Goal: Information Seeking & Learning: Learn about a topic

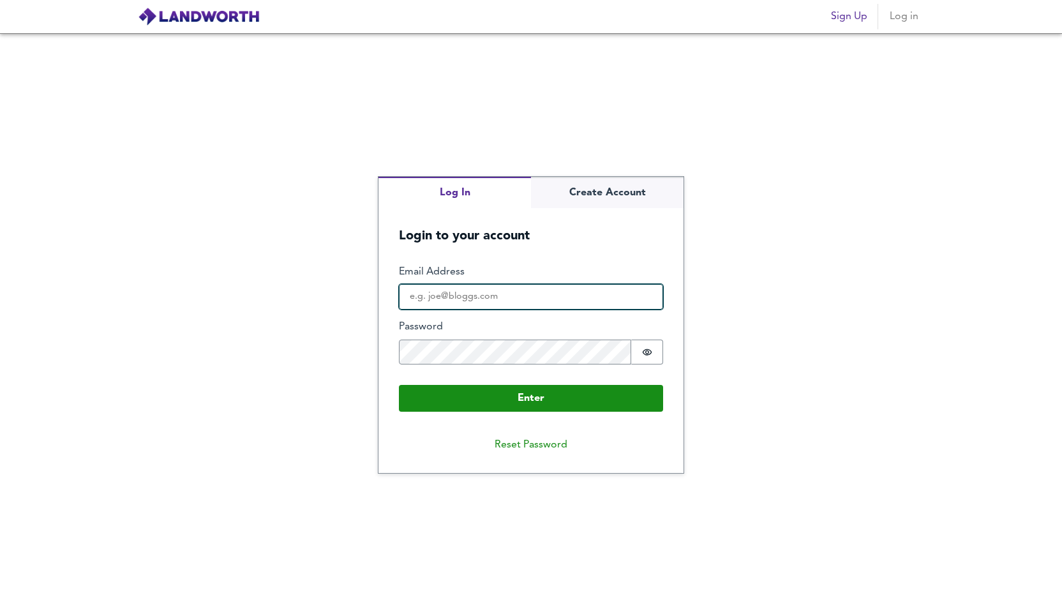
click at [468, 288] on input "Email Address" at bounding box center [531, 297] width 264 height 26
type input "[EMAIL_ADDRESS][DOMAIN_NAME]"
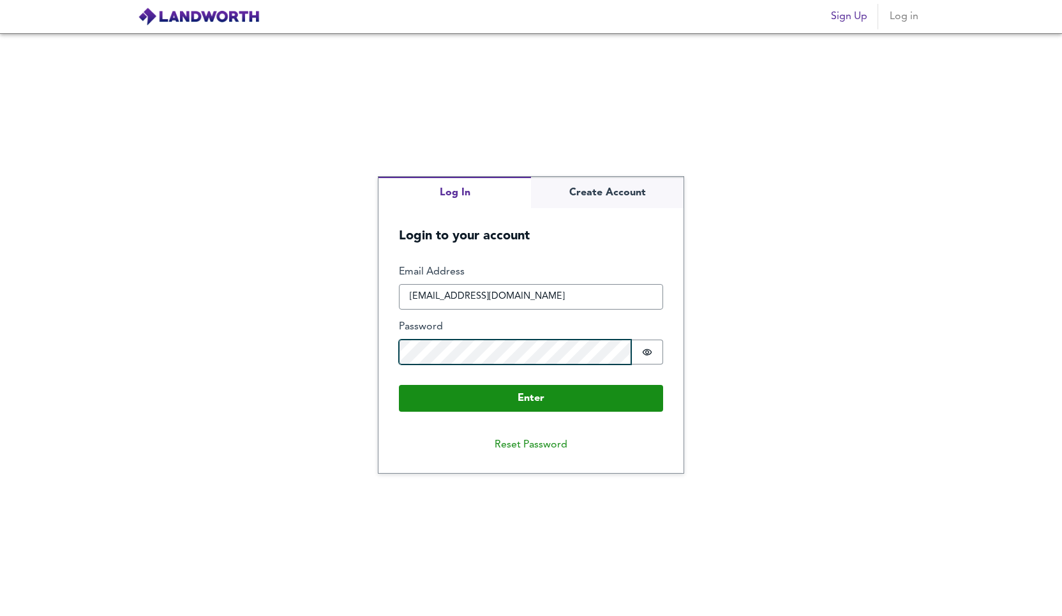
click at [399, 385] on button "Enter" at bounding box center [531, 398] width 264 height 27
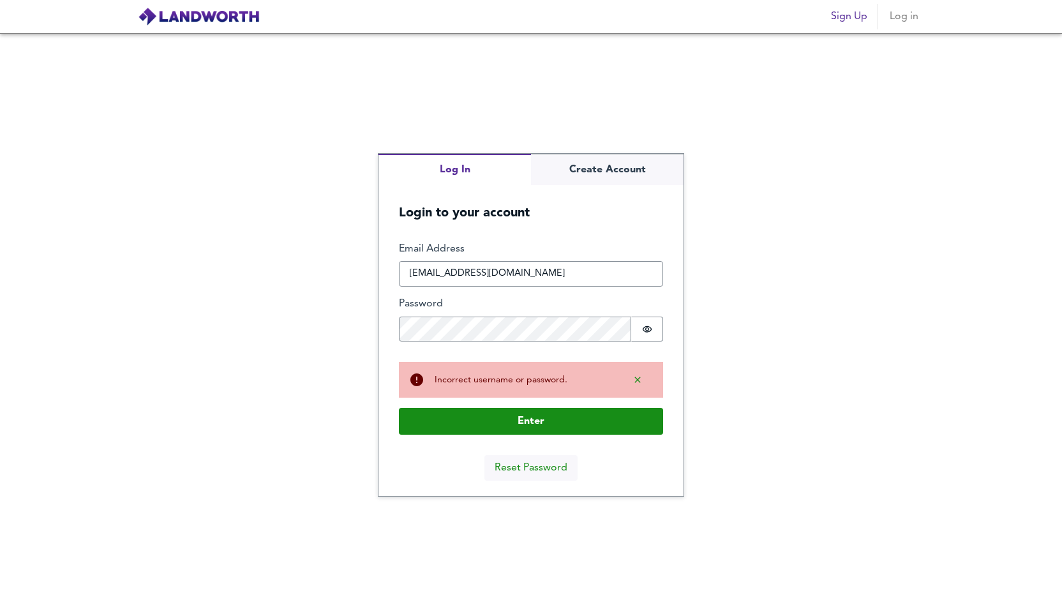
click at [537, 466] on button "Reset Password" at bounding box center [530, 468] width 93 height 26
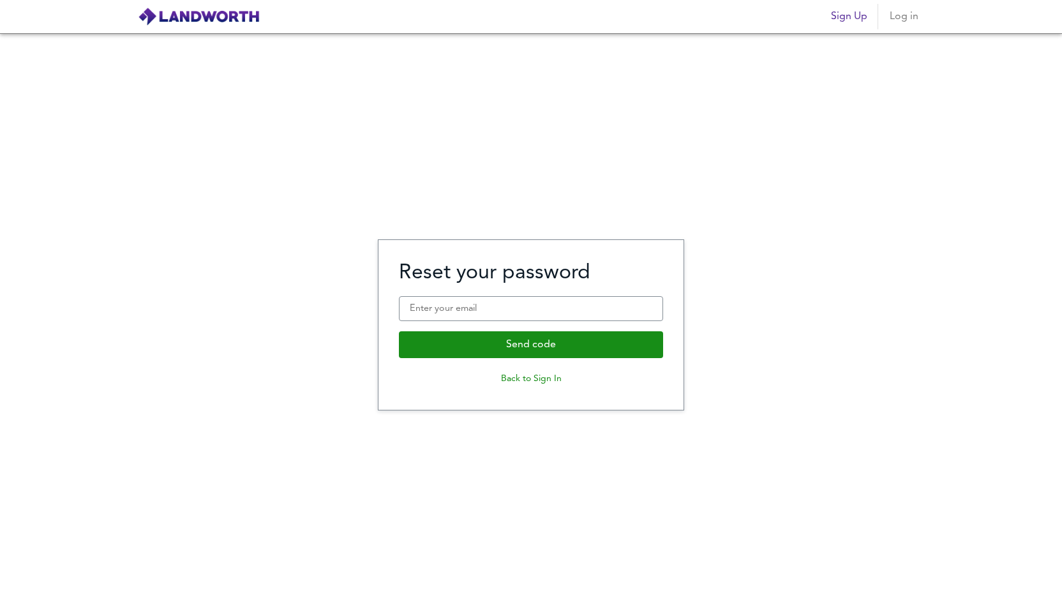
click at [479, 321] on fieldset "Reset your password Enter your email Send code Back to Sign In" at bounding box center [531, 325] width 264 height 130
click at [478, 314] on input "Enter your email" at bounding box center [531, 309] width 264 height 26
type input "[EMAIL_ADDRESS][DOMAIN_NAME]"
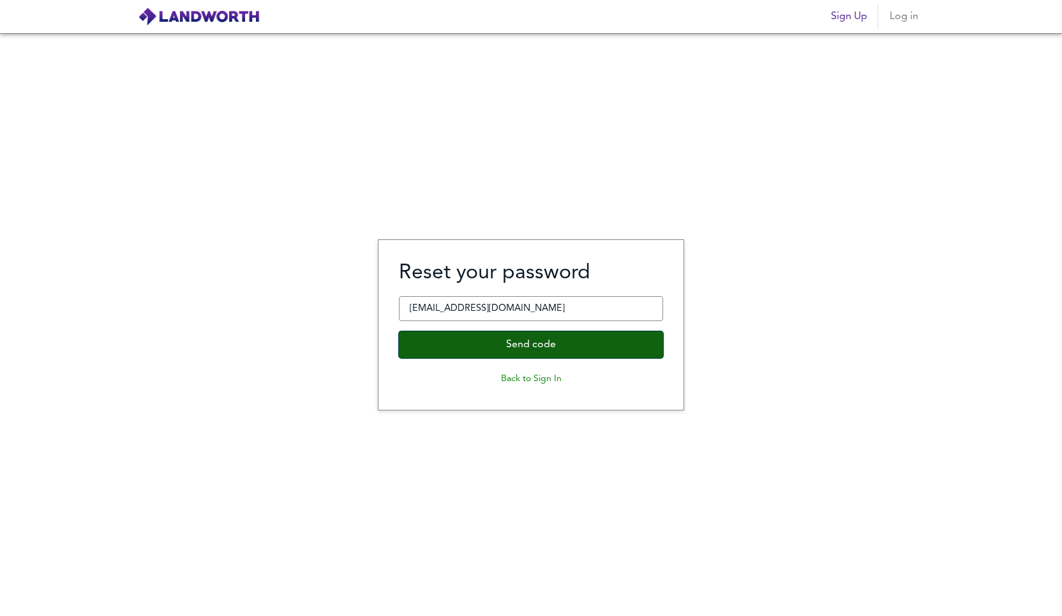
click at [487, 347] on button "Send code" at bounding box center [531, 344] width 264 height 27
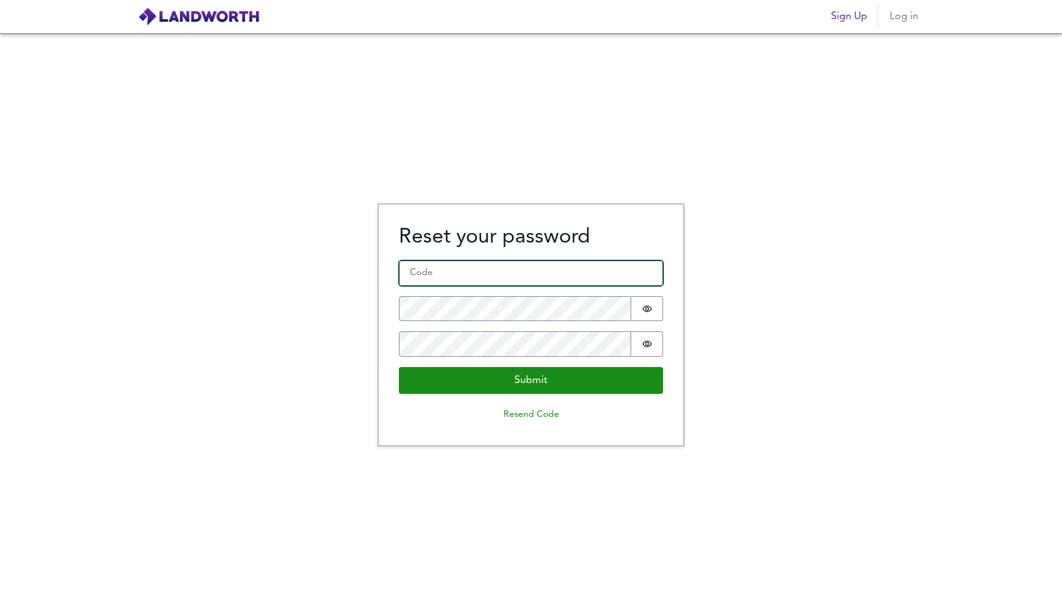
click at [444, 283] on input "Code *" at bounding box center [531, 273] width 264 height 26
paste input "565368"
type input "565368"
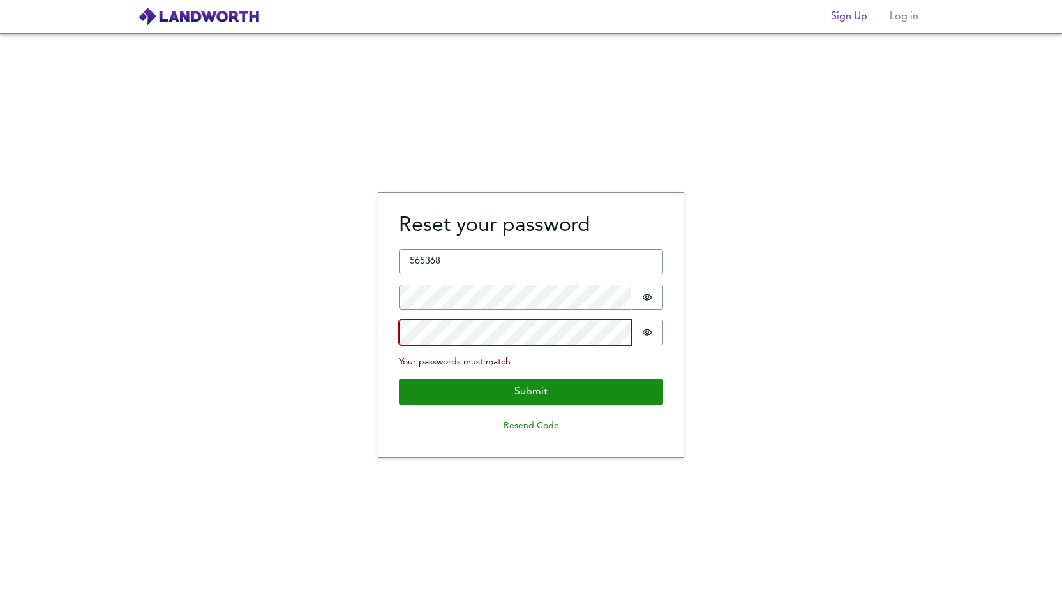
click at [399, 378] on button "Submit" at bounding box center [531, 391] width 264 height 27
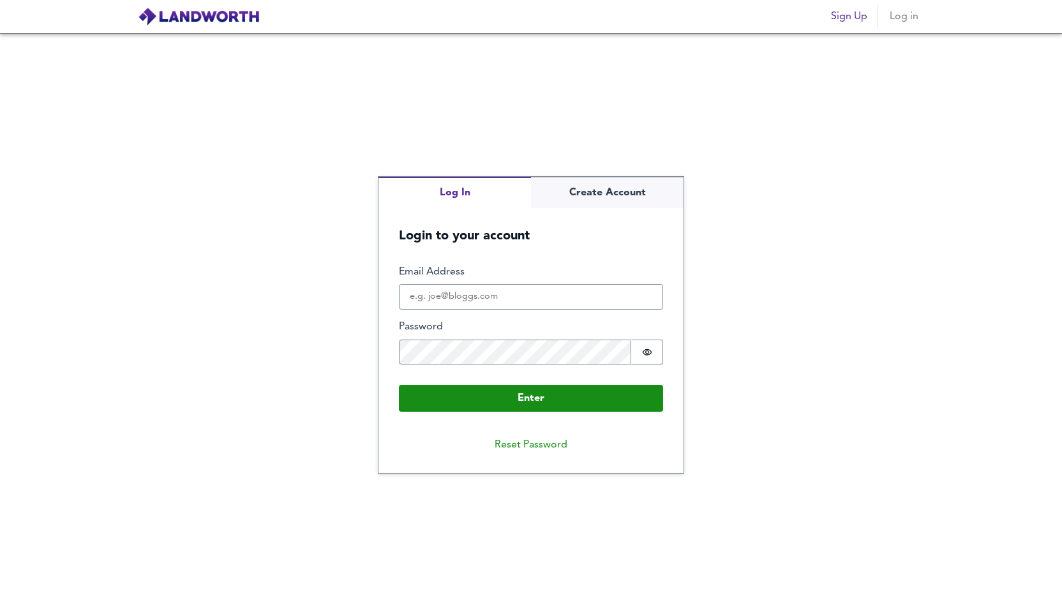
click at [489, 283] on div "Email Address" at bounding box center [531, 287] width 264 height 45
click at [489, 291] on input "Email Address" at bounding box center [531, 297] width 264 height 26
type input "[EMAIL_ADDRESS][DOMAIN_NAME]"
click at [399, 385] on button "Enter" at bounding box center [531, 398] width 264 height 27
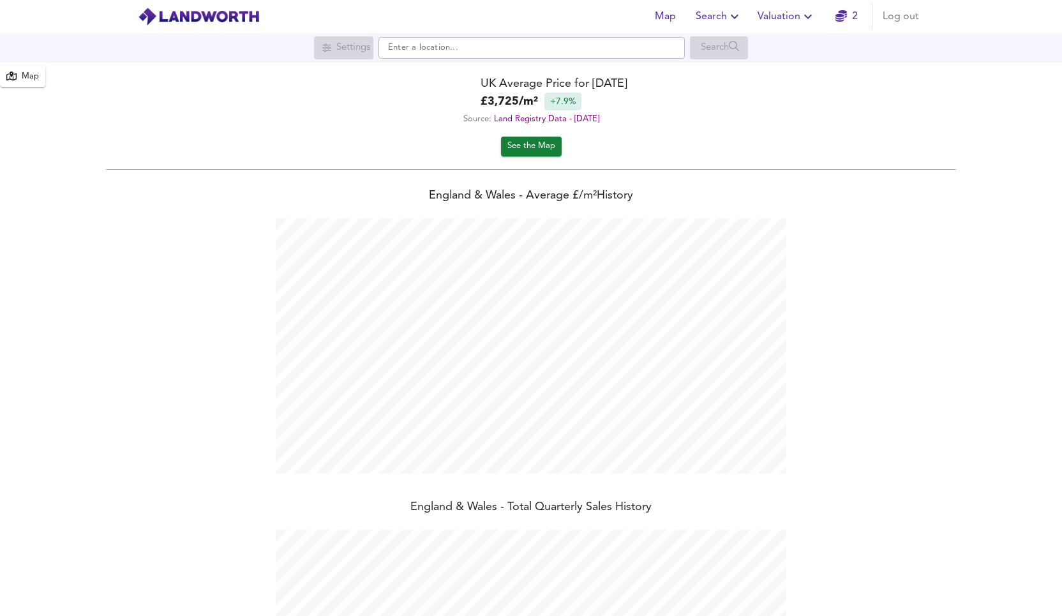
scroll to position [616, 1062]
click at [517, 52] on input "text" at bounding box center [531, 48] width 306 height 22
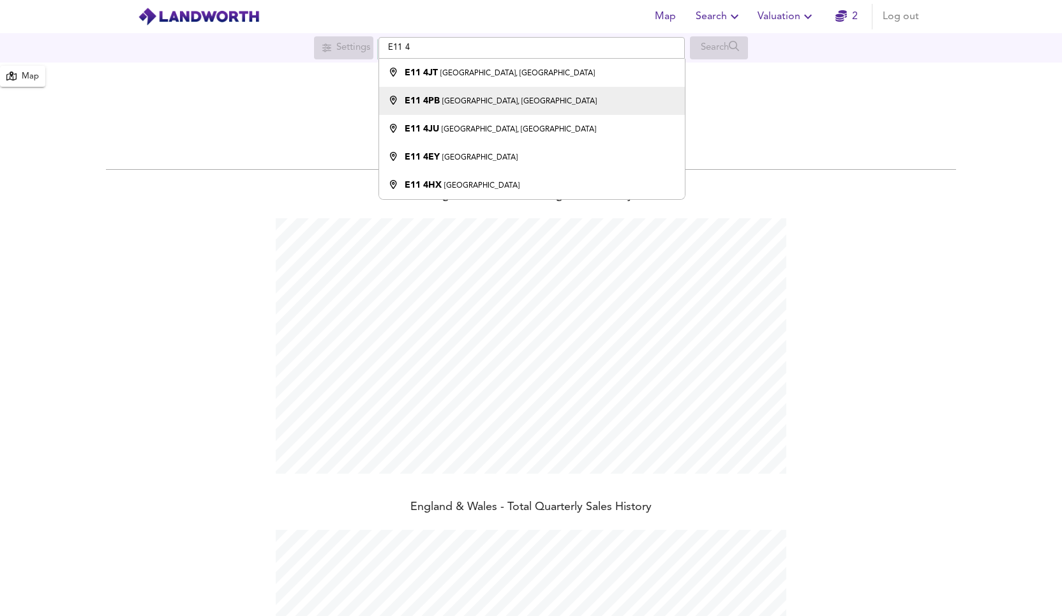
click at [468, 100] on small "[GEOGRAPHIC_DATA], [GEOGRAPHIC_DATA]" at bounding box center [519, 102] width 154 height 8
type input "[STREET_ADDRESS]"
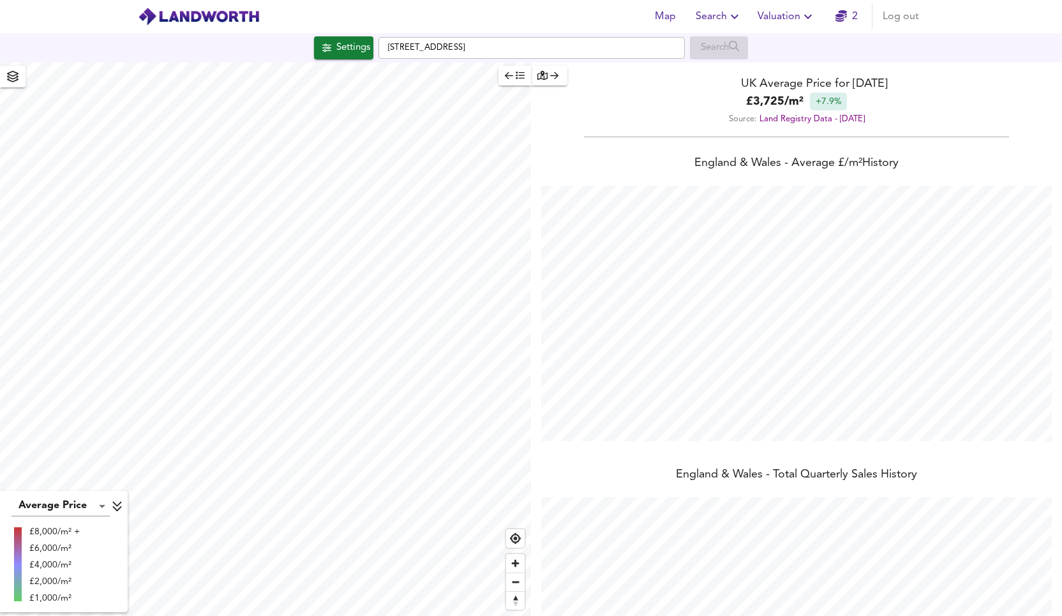
checkbox input "false"
checkbox input "true"
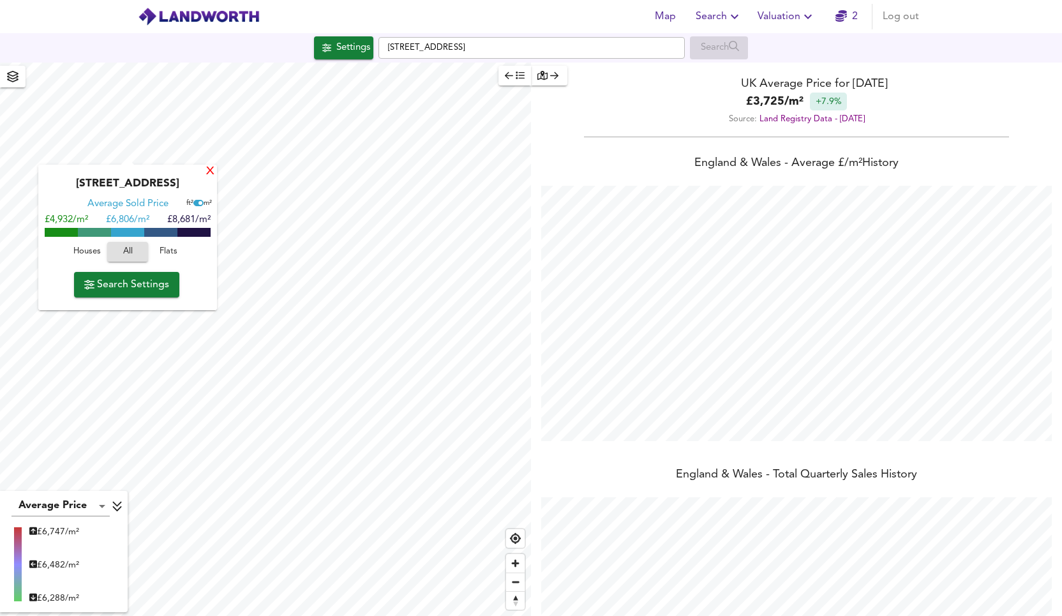
click at [211, 170] on div "X" at bounding box center [210, 172] width 11 height 12
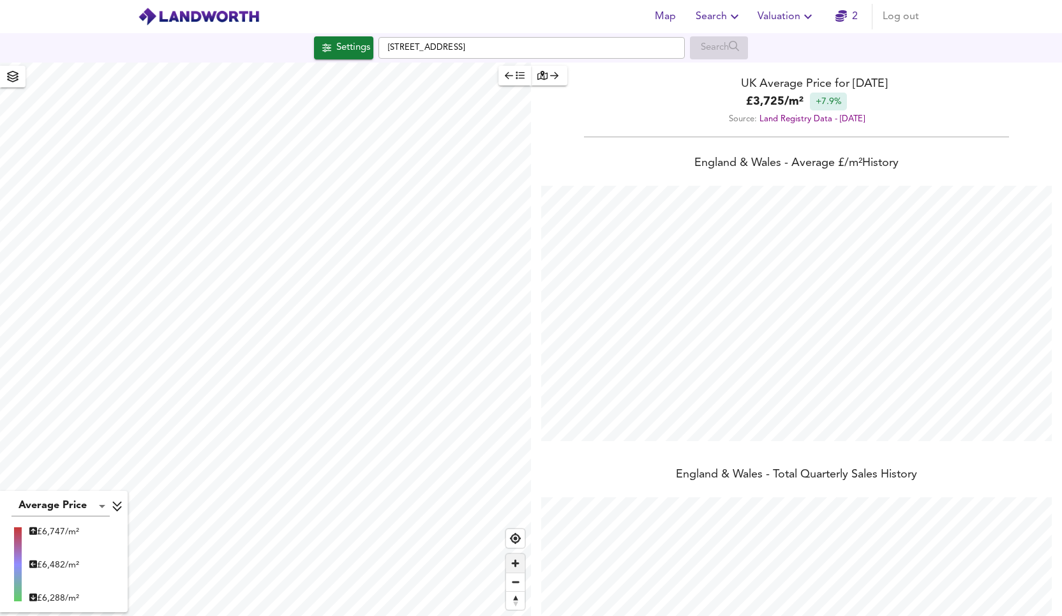
click at [513, 565] on span "Zoom in" at bounding box center [515, 563] width 19 height 19
click at [737, 13] on icon "button" at bounding box center [734, 16] width 15 height 15
click at [718, 72] on li "Search History" at bounding box center [719, 68] width 126 height 23
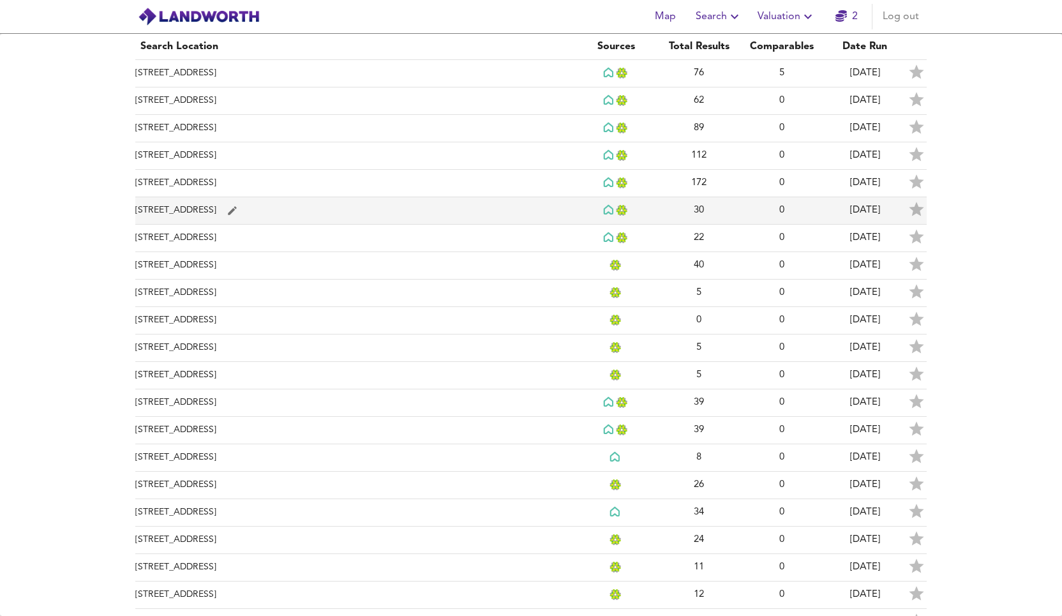
click at [276, 201] on td "[STREET_ADDRESS]" at bounding box center [354, 210] width 439 height 27
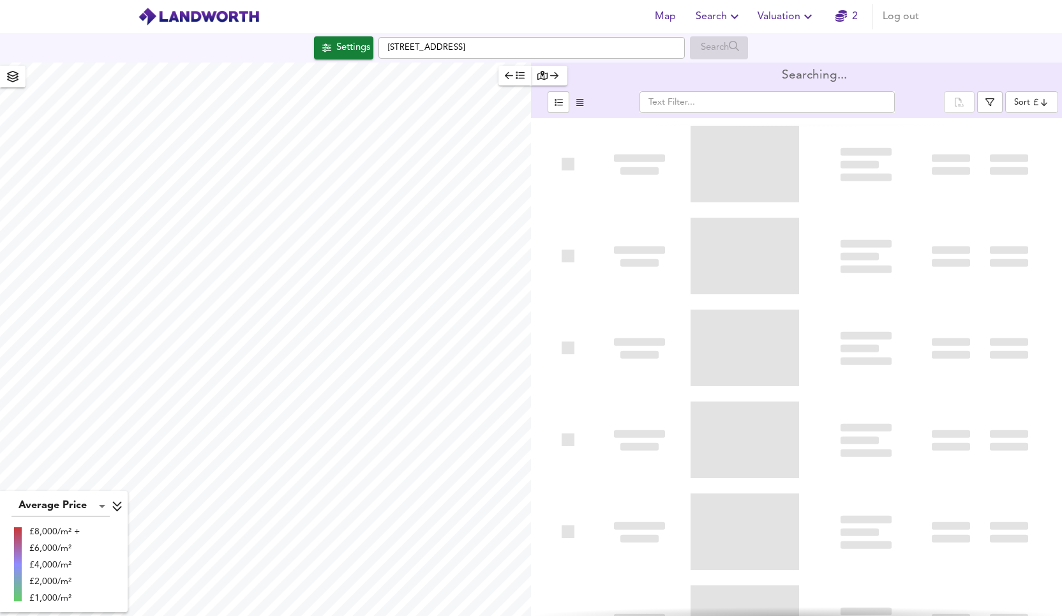
type input "highppsf"
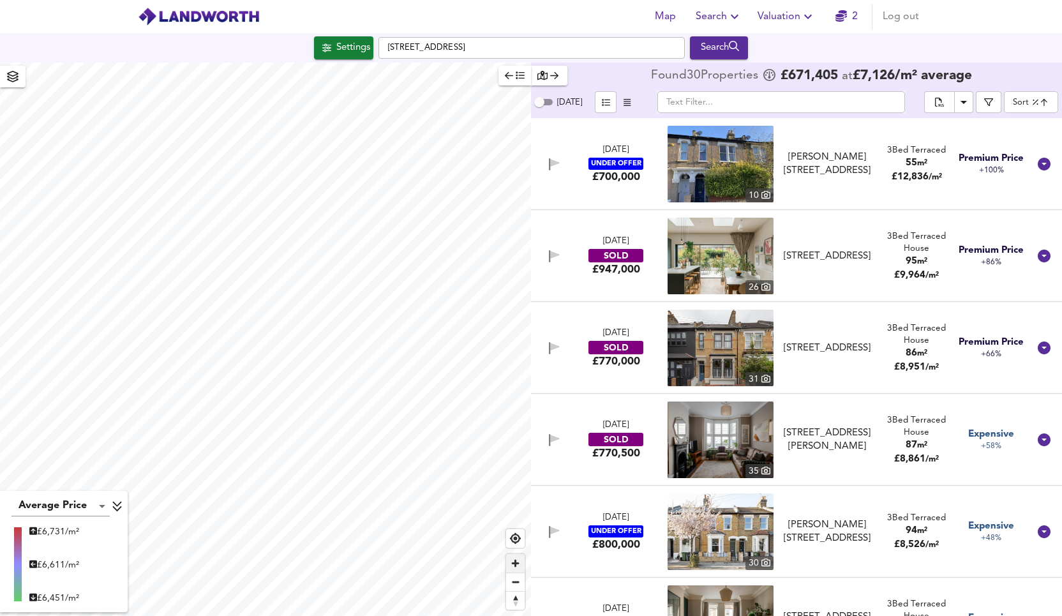
checkbox input "false"
click at [519, 554] on span "Zoom in" at bounding box center [515, 563] width 19 height 19
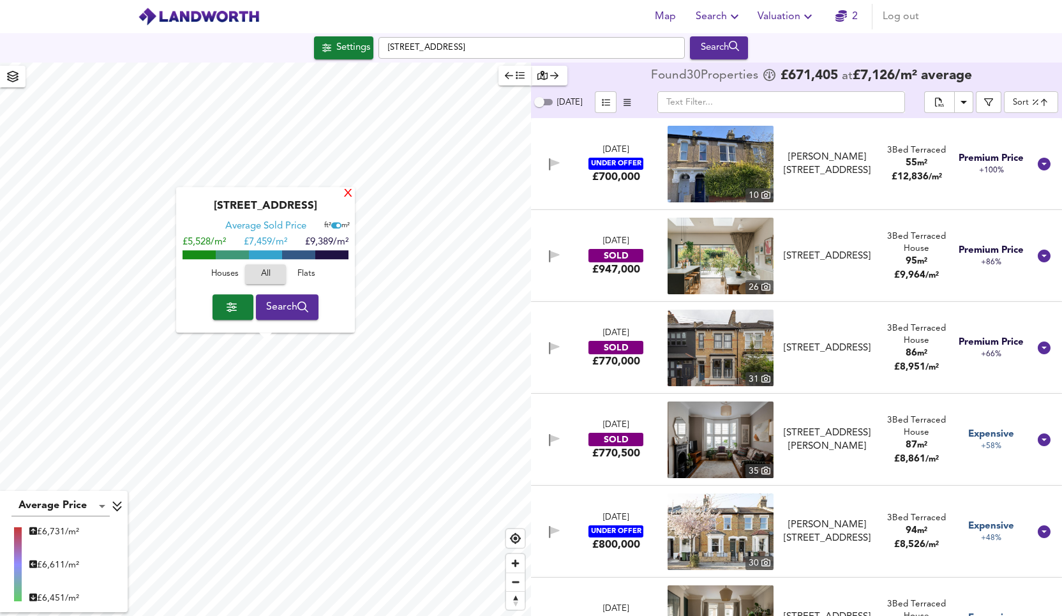
click at [346, 197] on div "X" at bounding box center [348, 194] width 11 height 12
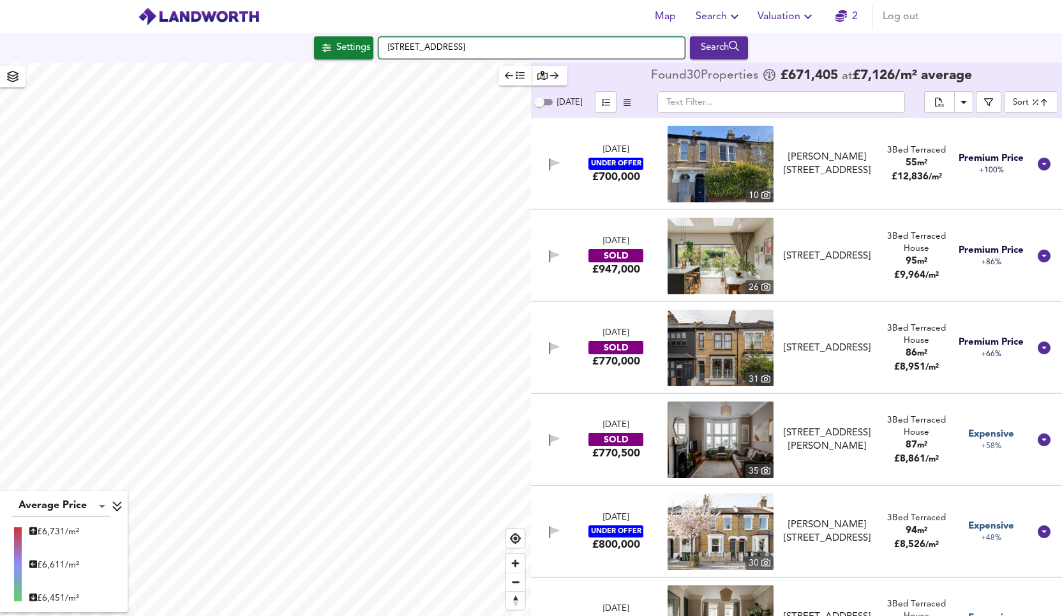
click at [480, 45] on input "[STREET_ADDRESS]" at bounding box center [531, 48] width 306 height 22
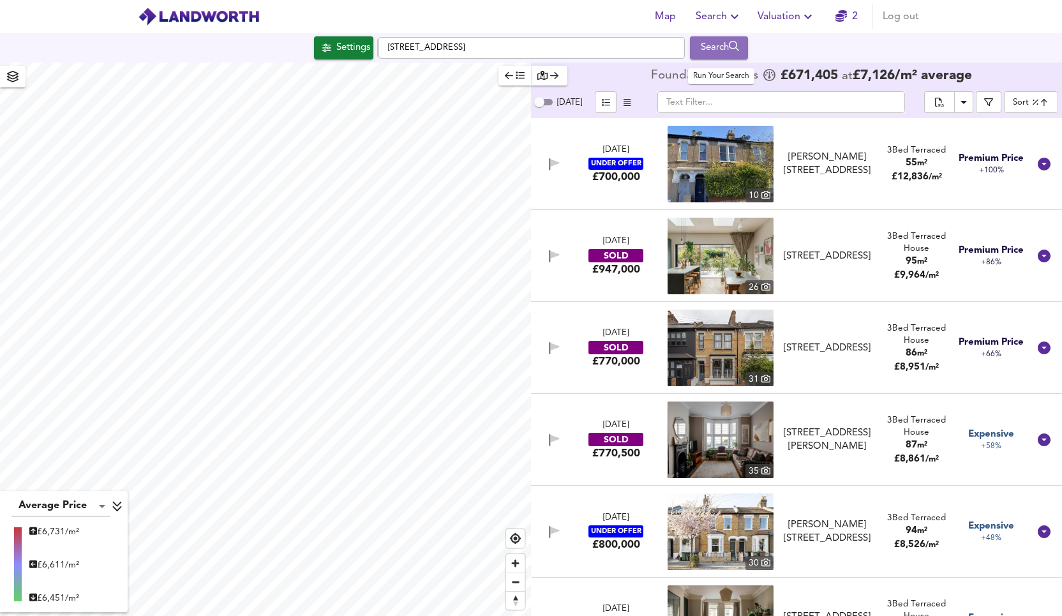
click at [730, 48] on div "Search" at bounding box center [719, 48] width 52 height 17
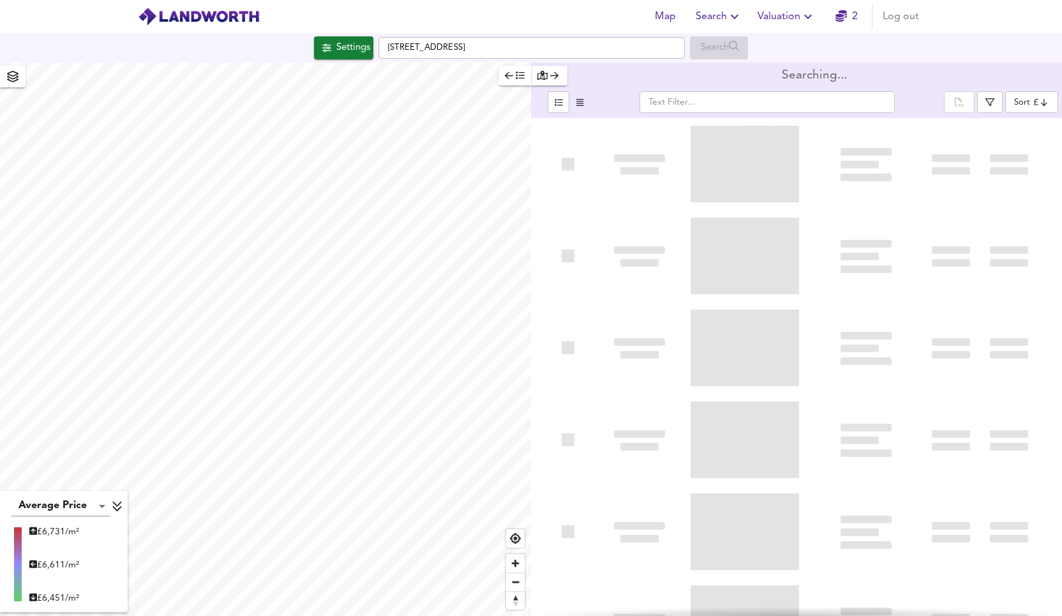
type input "bestdeal"
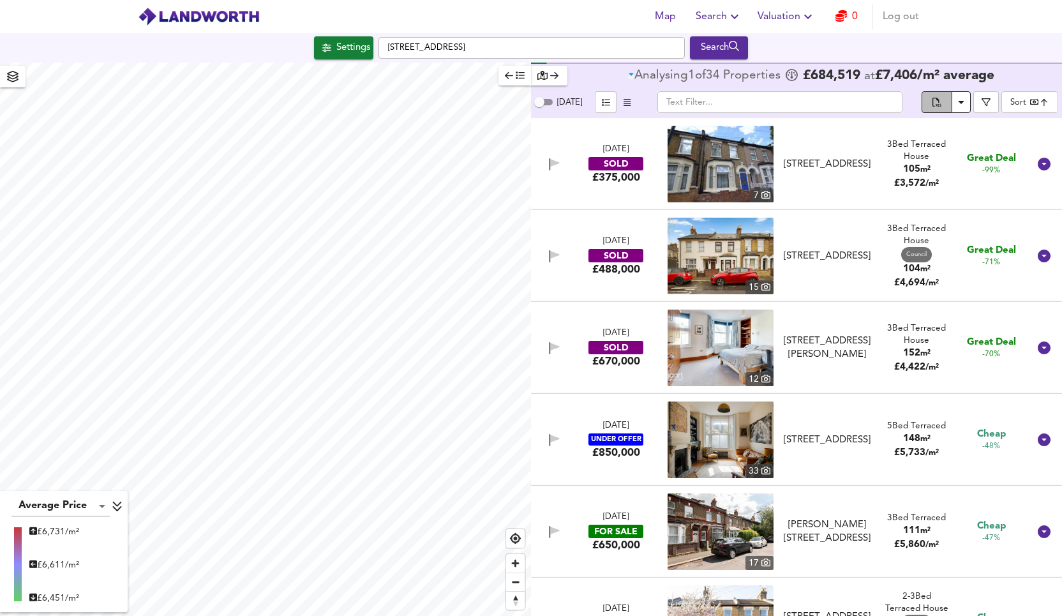
click at [942, 98] on span "split button" at bounding box center [937, 103] width 14 height 15
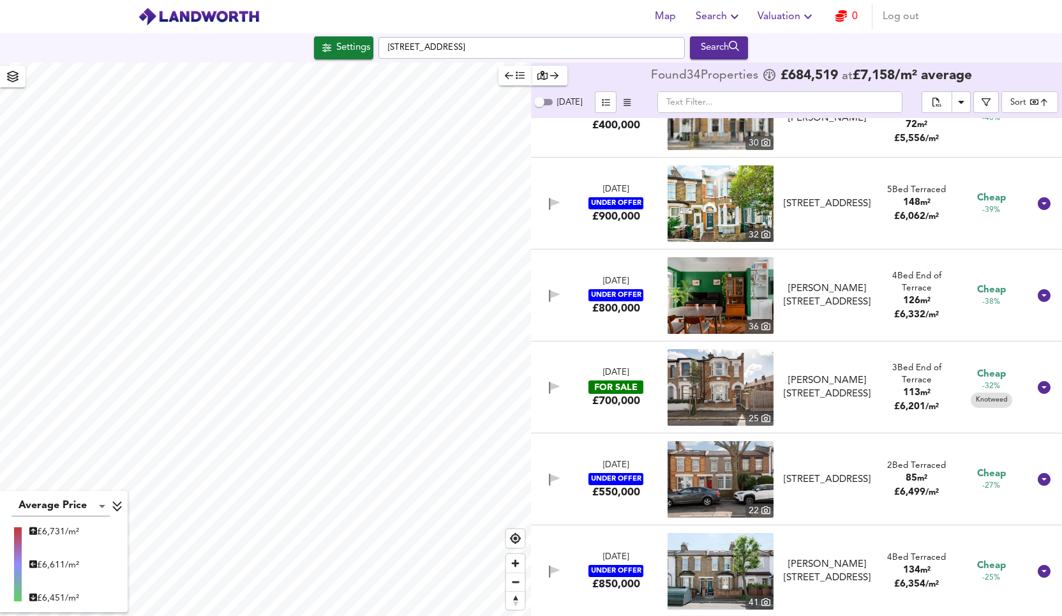
scroll to position [685, 0]
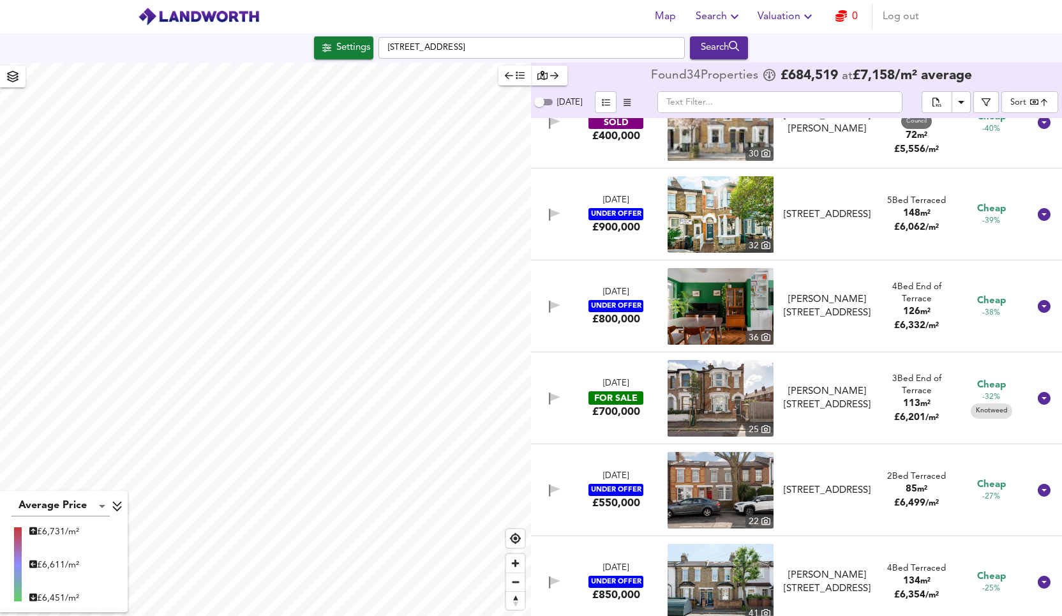
click at [1037, 400] on icon at bounding box center [1043, 398] width 13 height 13
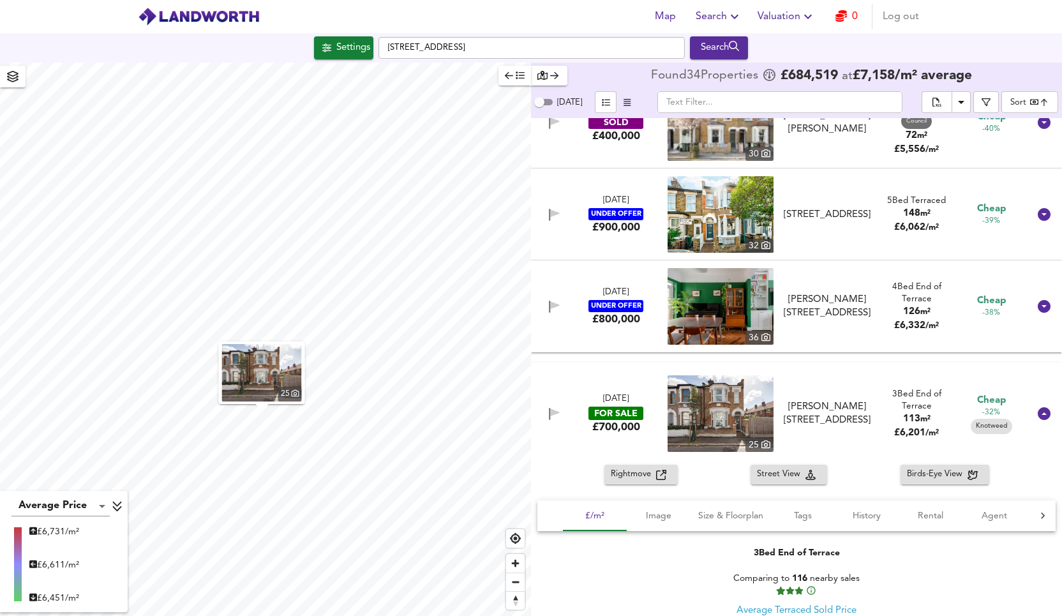
click at [987, 426] on span "Knotweed" at bounding box center [990, 426] width 41 height 10
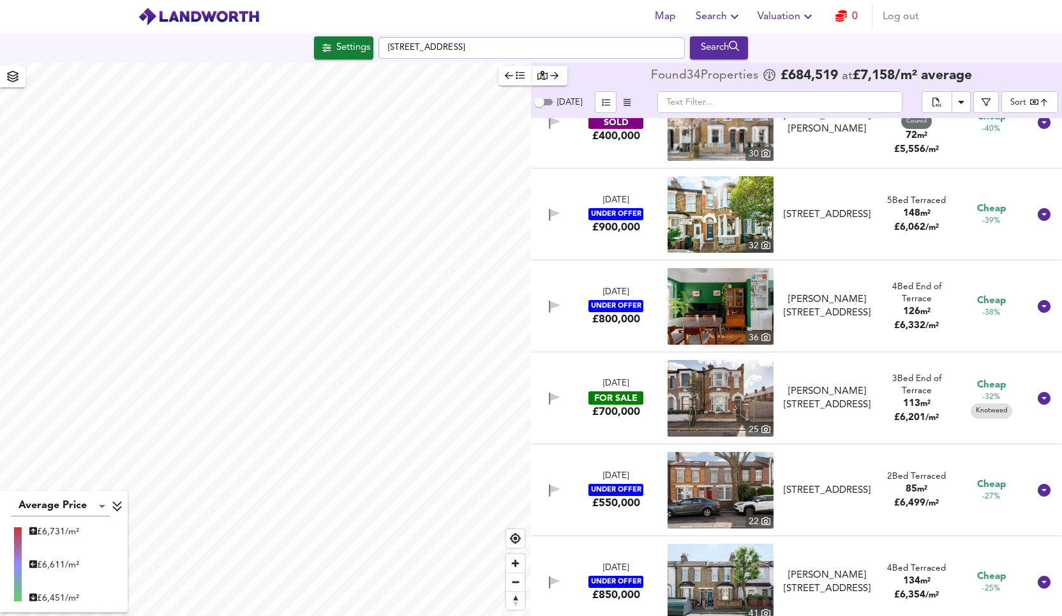
click at [1041, 397] on icon at bounding box center [1043, 398] width 13 height 13
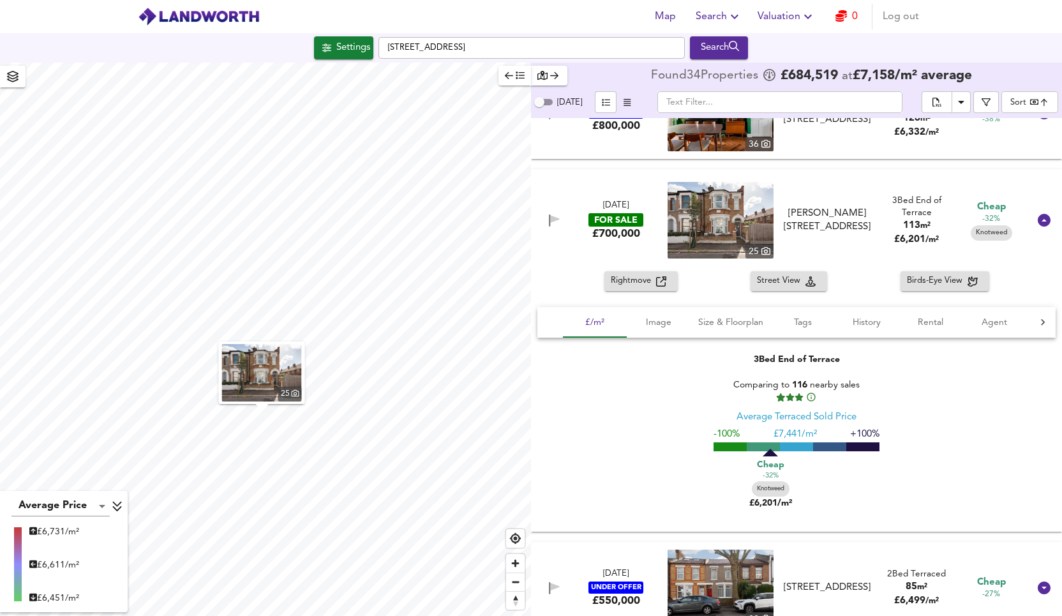
scroll to position [851, 0]
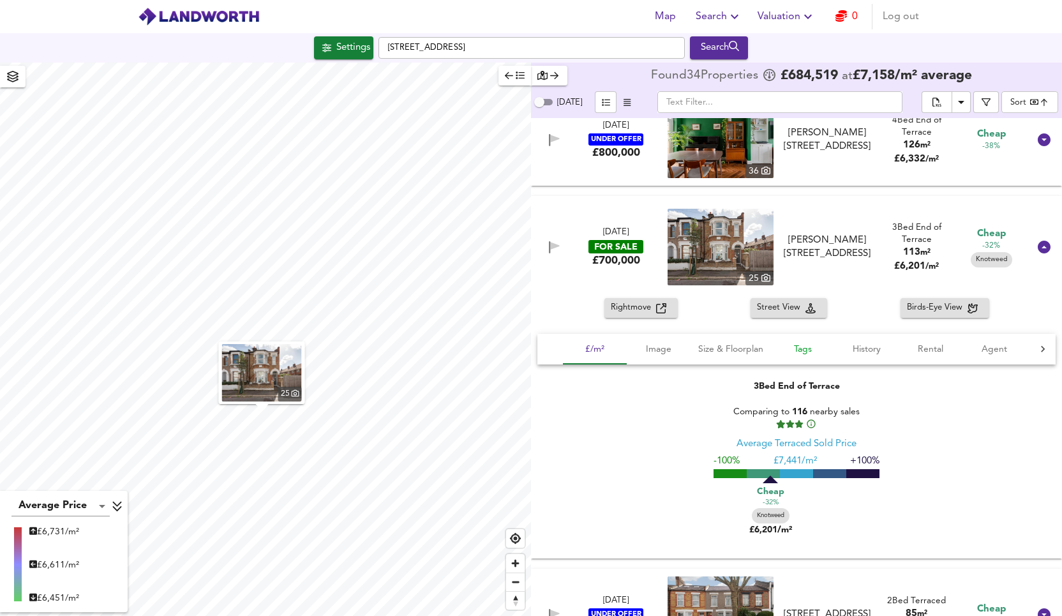
click at [791, 342] on span "Tags" at bounding box center [802, 349] width 48 height 16
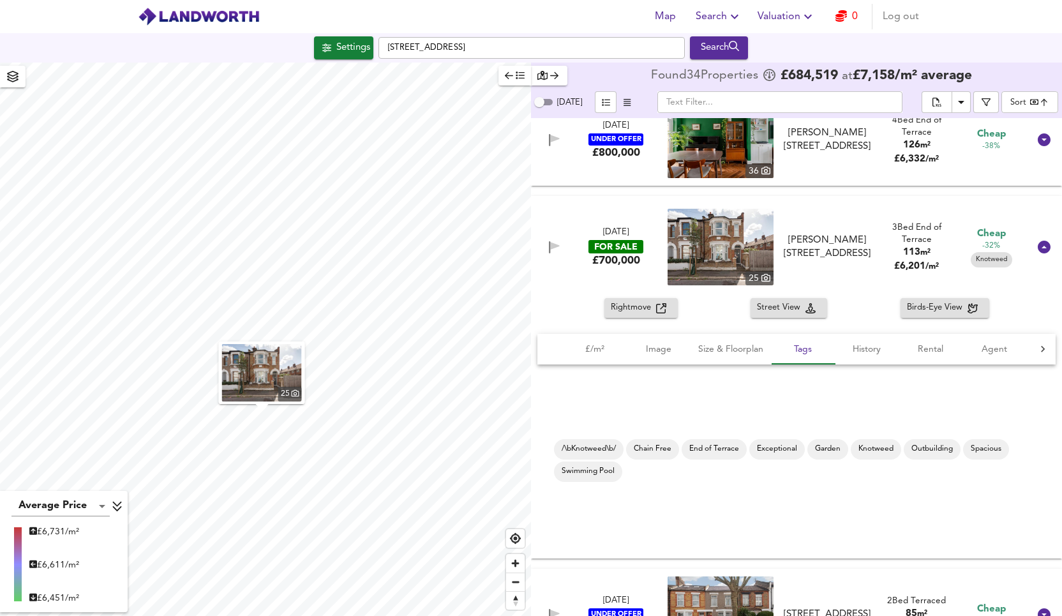
click at [588, 447] on span "/\bKnotweed\b/" at bounding box center [589, 448] width 70 height 11
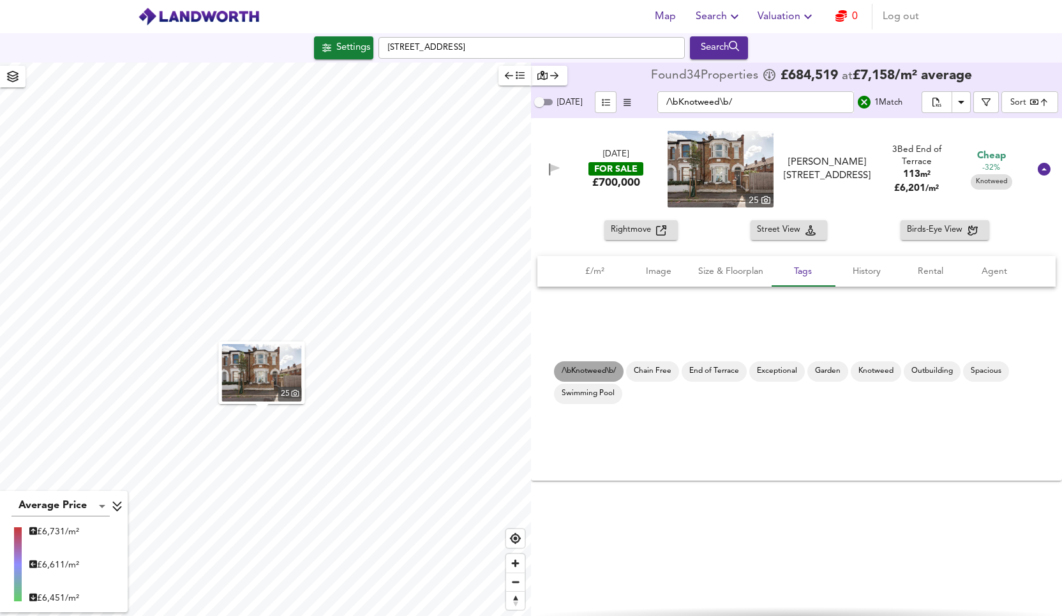
click at [601, 376] on div "/\bKnotweed\b/" at bounding box center [589, 371] width 70 height 20
click at [878, 364] on div "Knotweed" at bounding box center [875, 371] width 50 height 20
type input "Knotweed"
click at [868, 271] on span "History" at bounding box center [866, 271] width 48 height 16
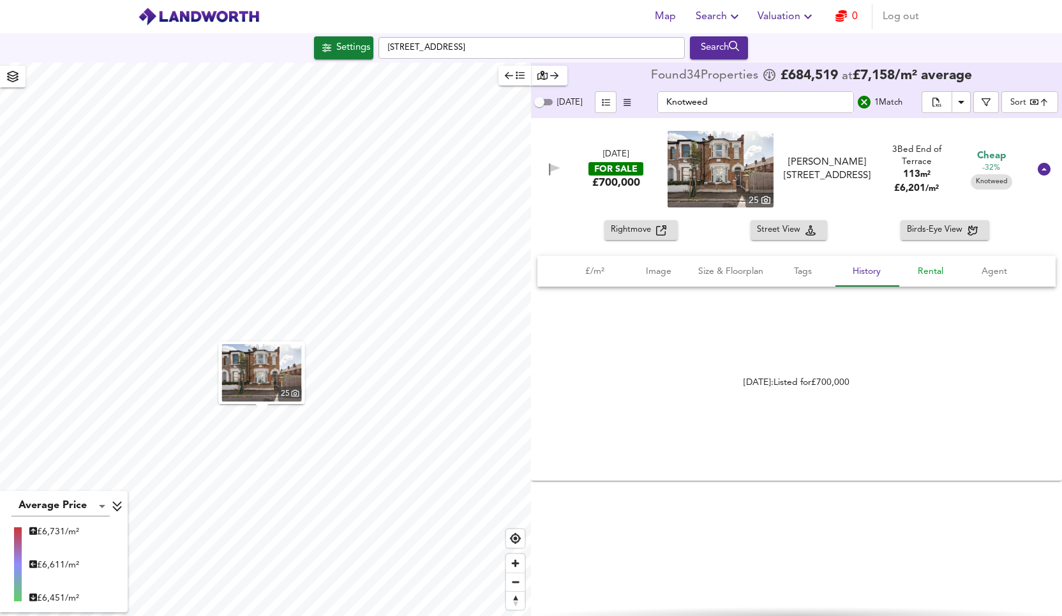
click at [932, 279] on span "Rental" at bounding box center [930, 271] width 48 height 16
click at [983, 279] on span "Agent" at bounding box center [994, 271] width 48 height 16
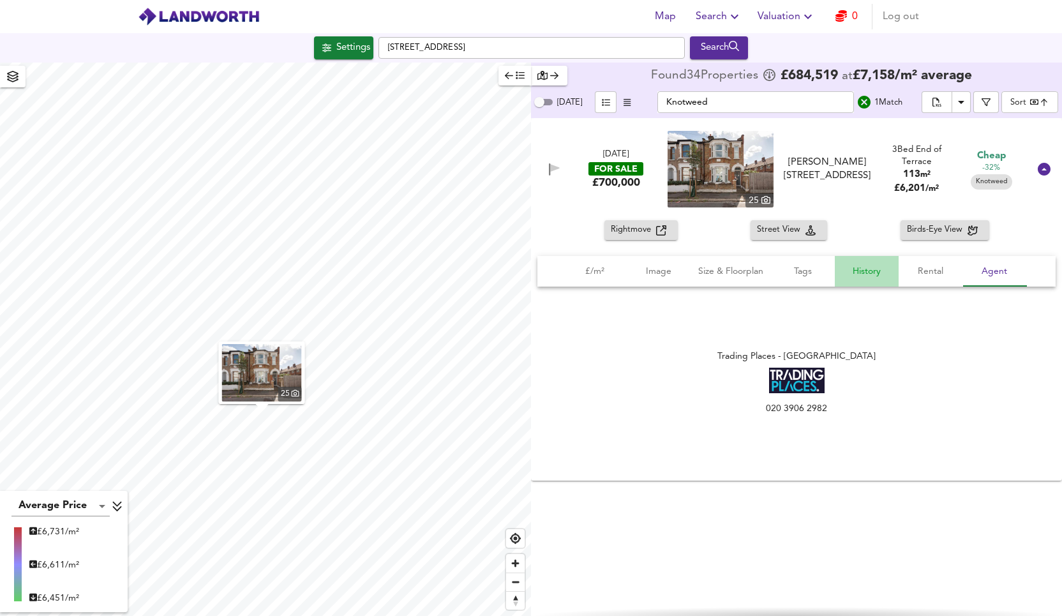
click at [863, 276] on span "History" at bounding box center [866, 271] width 48 height 16
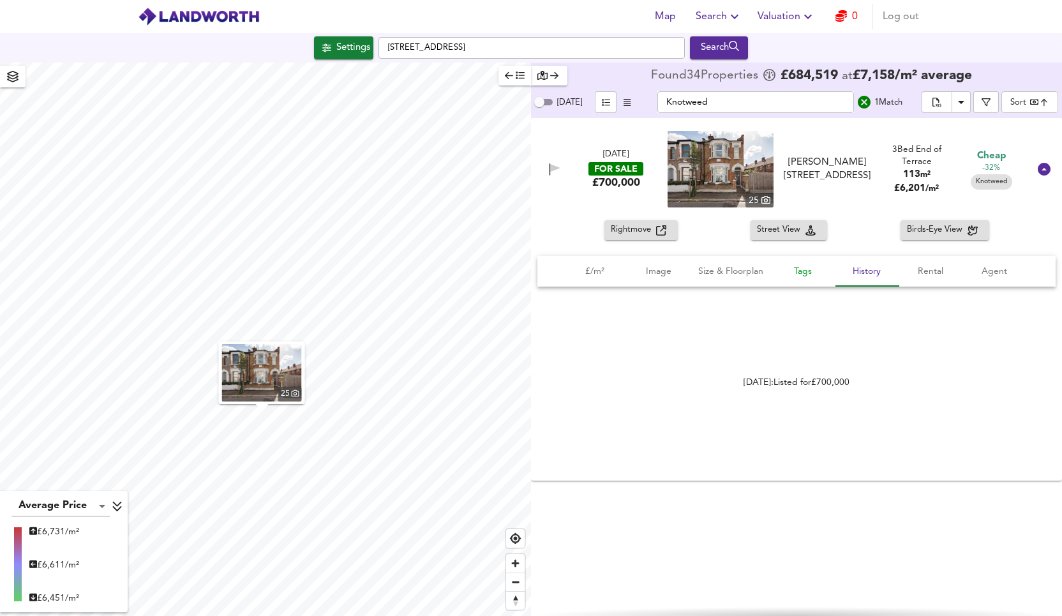
click at [808, 274] on span "Tags" at bounding box center [802, 271] width 48 height 16
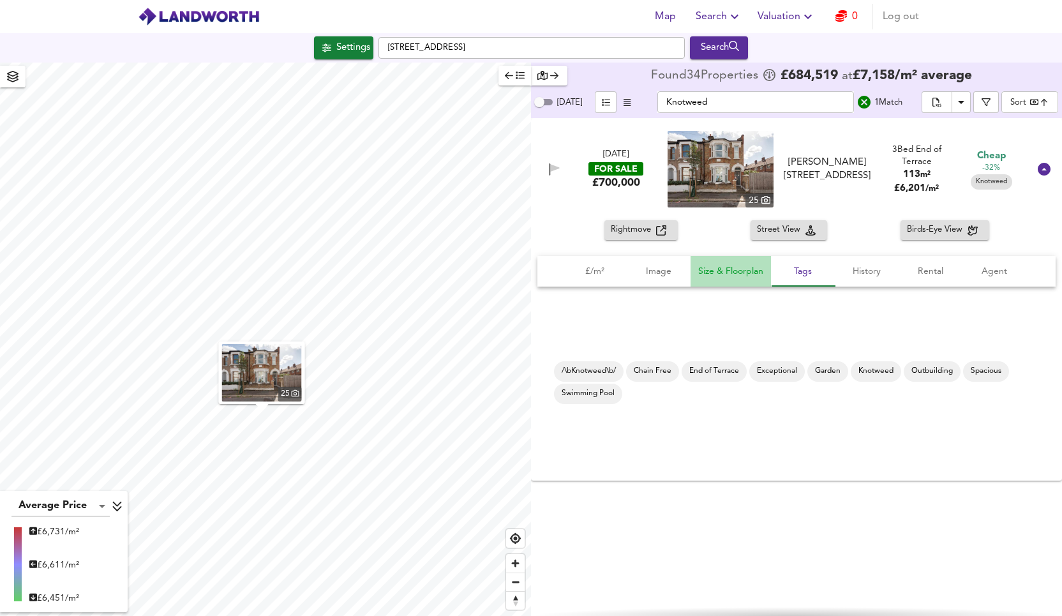
click at [740, 275] on span "Size & Floorplan" at bounding box center [730, 271] width 65 height 16
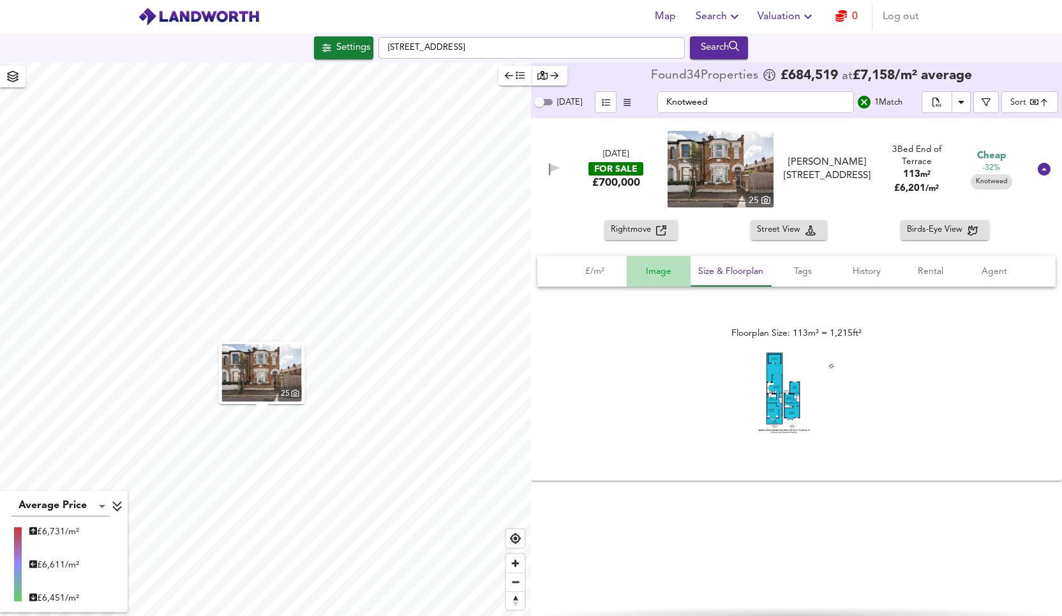
click at [654, 279] on button "Image" at bounding box center [658, 271] width 64 height 31
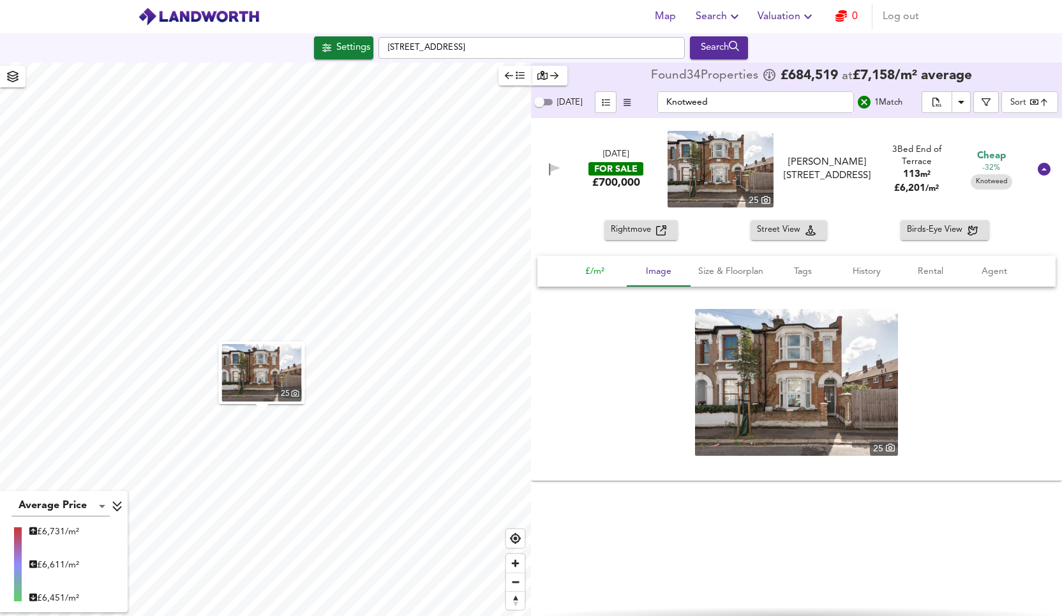
click at [586, 275] on span "£/m²" at bounding box center [594, 271] width 48 height 16
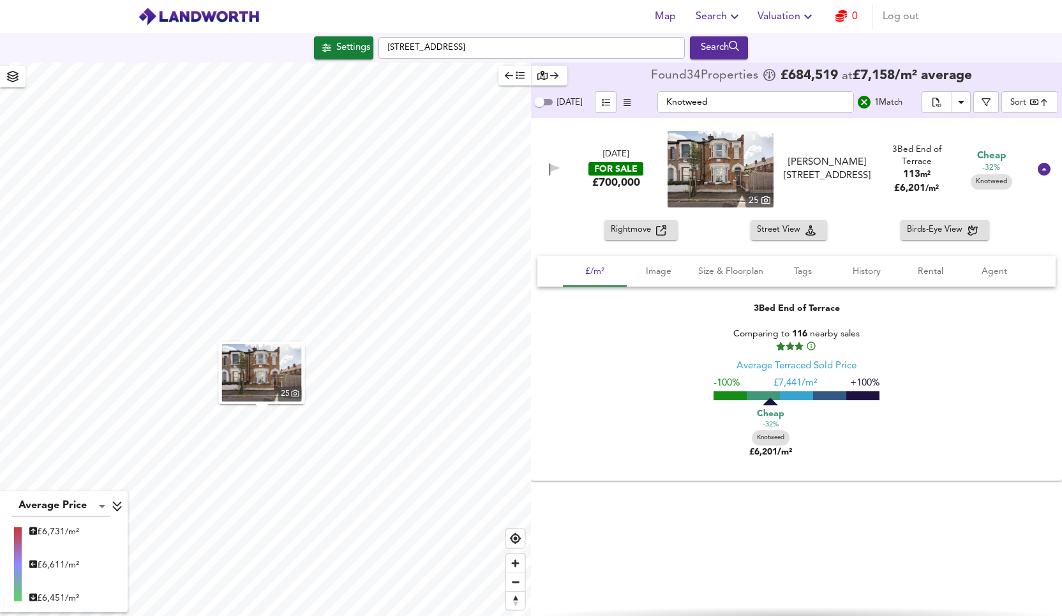
click at [646, 230] on span "Rightmove" at bounding box center [633, 230] width 45 height 15
